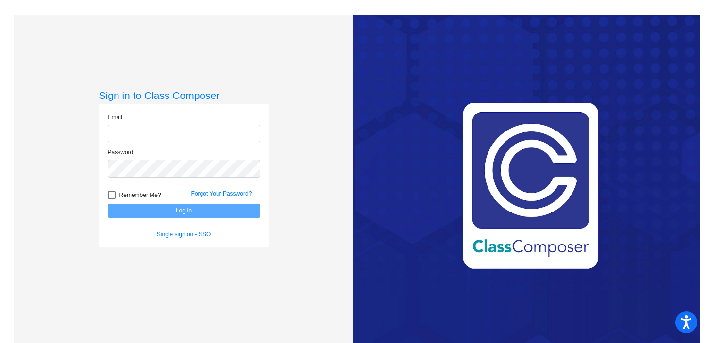
type input "[PERSON_NAME][EMAIL_ADDRESS][PERSON_NAME][DOMAIN_NAME]"
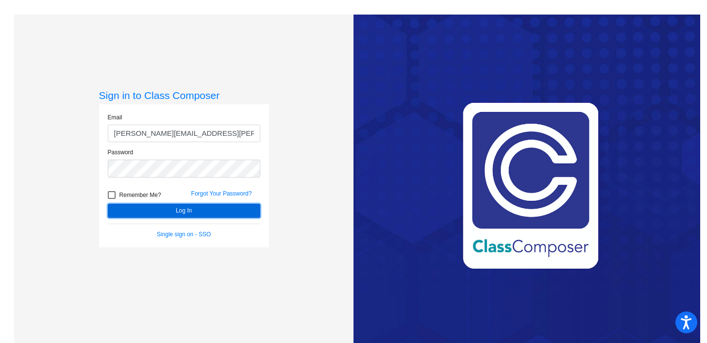
click at [200, 208] on button "Log In" at bounding box center [184, 211] width 153 height 14
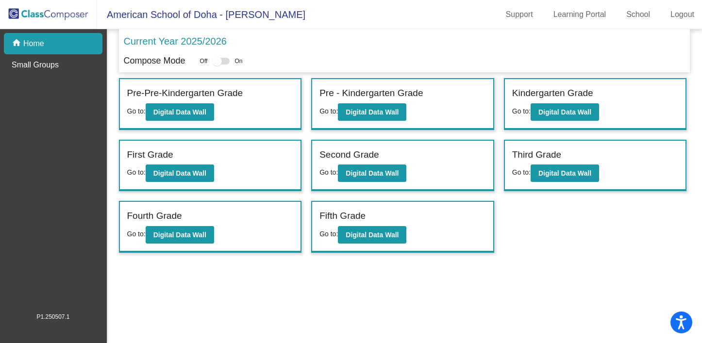
click at [190, 243] on div "Fourth Grade Go to: Digital Data Wall" at bounding box center [210, 227] width 181 height 50
click at [189, 237] on b "Digital Data Wall" at bounding box center [180, 235] width 53 height 8
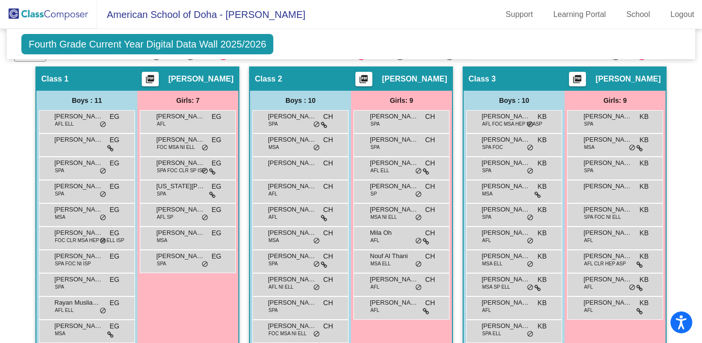
scroll to position [279, 0]
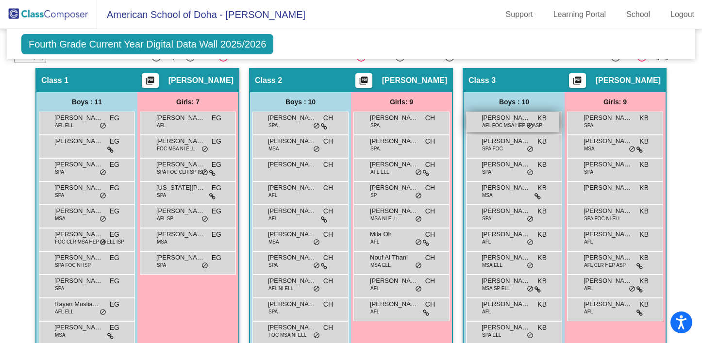
click at [511, 116] on span "[PERSON_NAME]" at bounding box center [506, 118] width 49 height 10
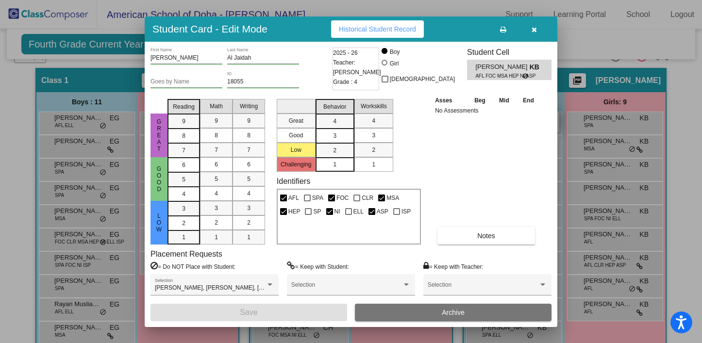
click at [511, 116] on div "Asses Beg Mid End No Assessments Notes" at bounding box center [487, 170] width 108 height 150
click at [534, 28] on icon "button" at bounding box center [534, 29] width 5 height 7
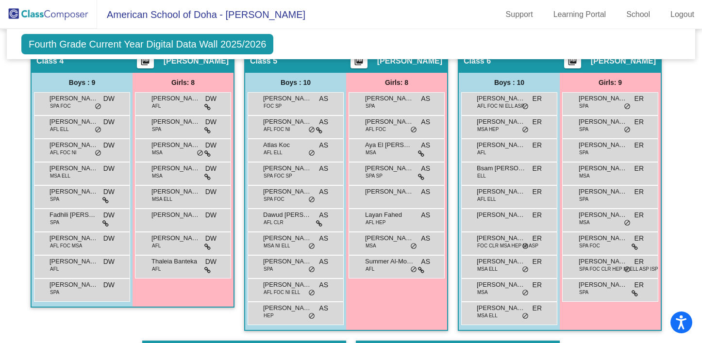
scroll to position [615, 0]
